Goal: Find specific page/section: Find specific page/section

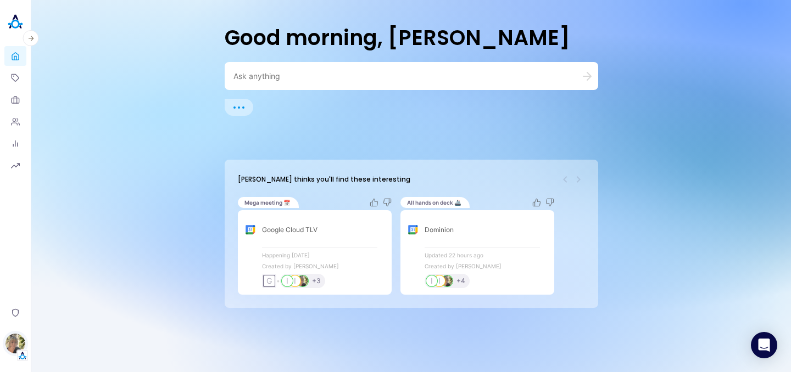
click at [17, 343] on img "button" at bounding box center [15, 344] width 20 height 20
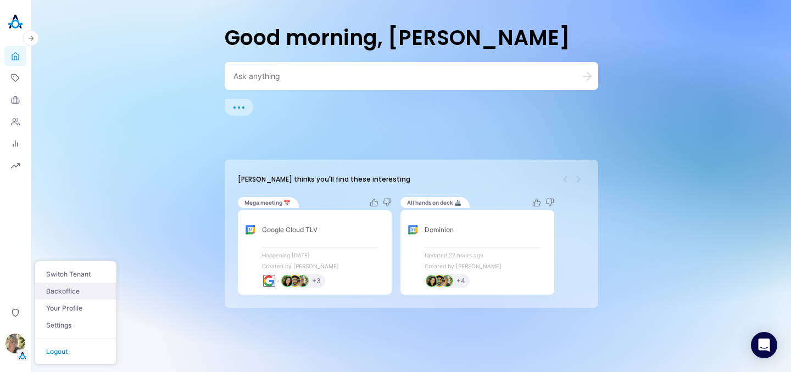
click at [55, 288] on link "Backoffice" at bounding box center [75, 291] width 81 height 17
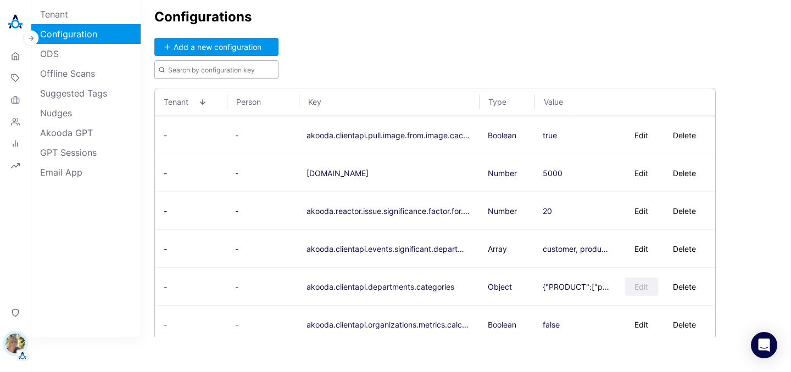
click at [223, 73] on input "text" at bounding box center [216, 69] width 124 height 19
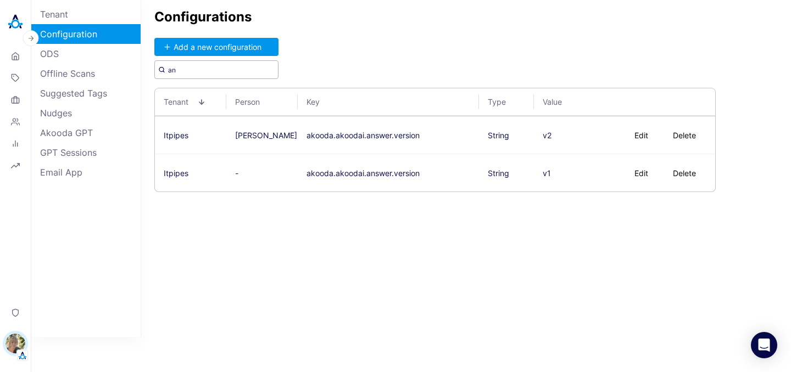
type input "a"
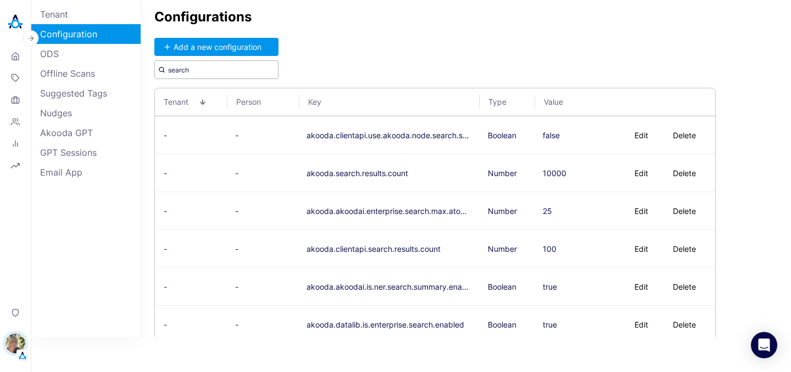
click at [237, 70] on input "search" at bounding box center [216, 69] width 124 height 19
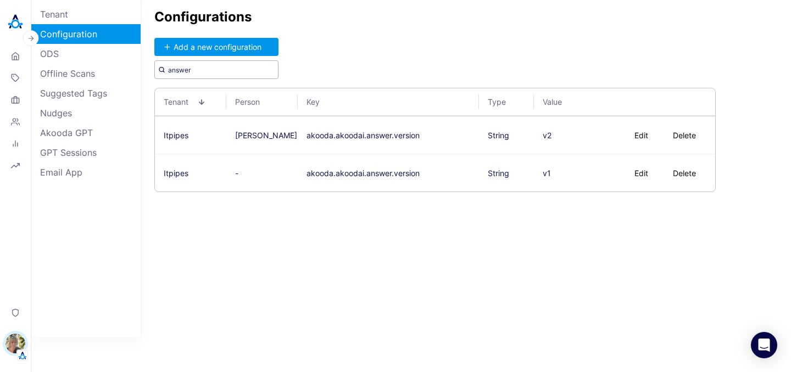
type input "answer"
